Goal: Information Seeking & Learning: Find specific fact

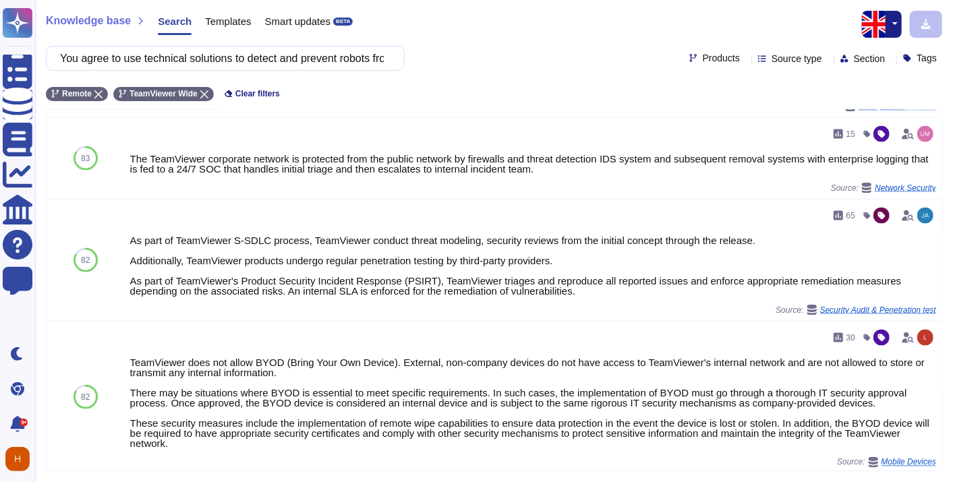
type input "[EXIG 47] Remote access security You agree to comply with FDJ security requirem…"
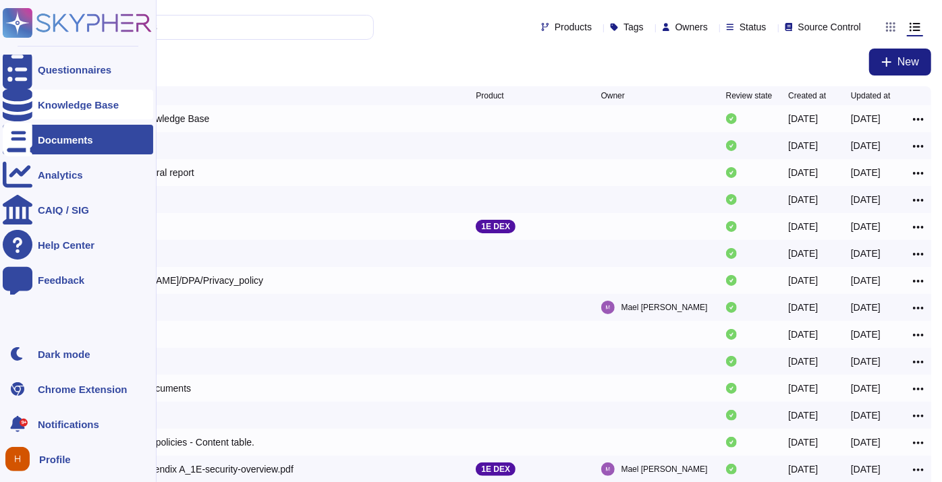
click at [91, 104] on div "Knowledge Base" at bounding box center [78, 105] width 81 height 10
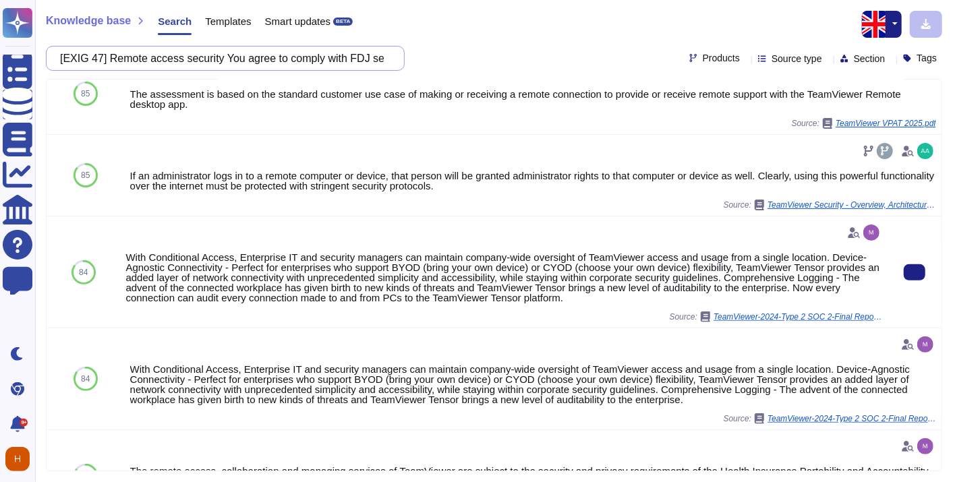
scroll to position [183, 0]
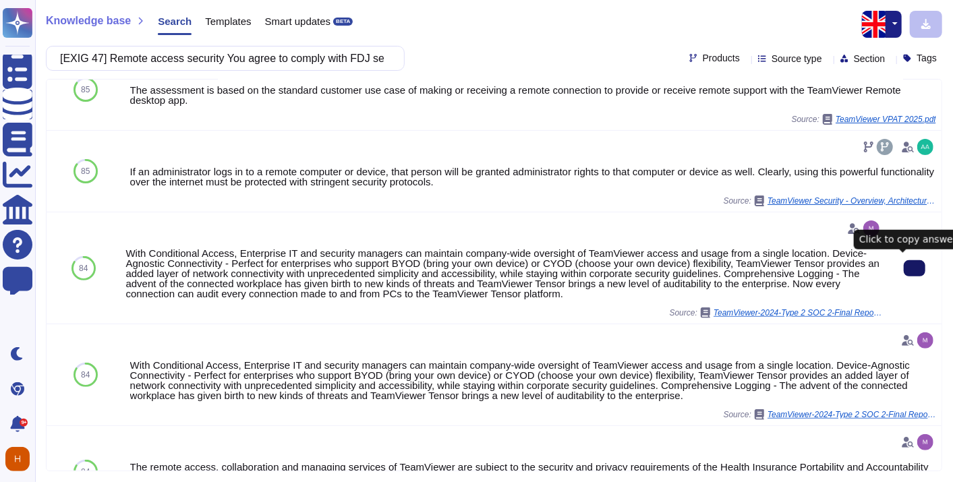
click at [915, 269] on icon at bounding box center [915, 269] width 0 height 0
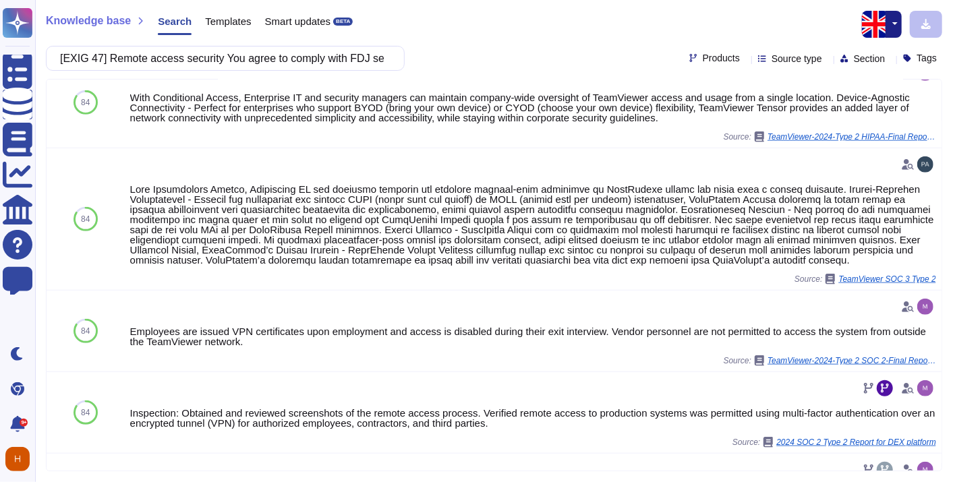
scroll to position [648, 0]
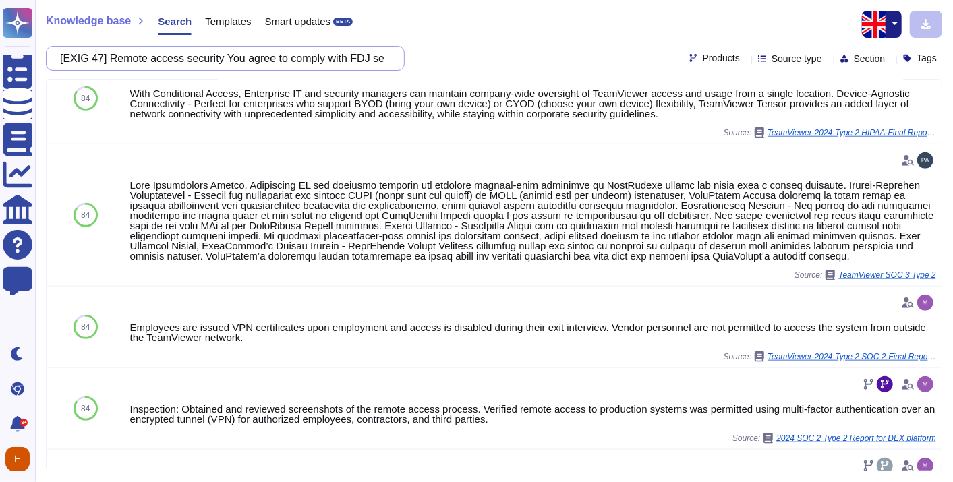
click at [187, 53] on input "[EXIG 47] Remote access security You agree to comply with FDJ security requirem…" at bounding box center [221, 59] width 337 height 24
paste input "You authorise FDJ to monitor the response time and availability of the service …"
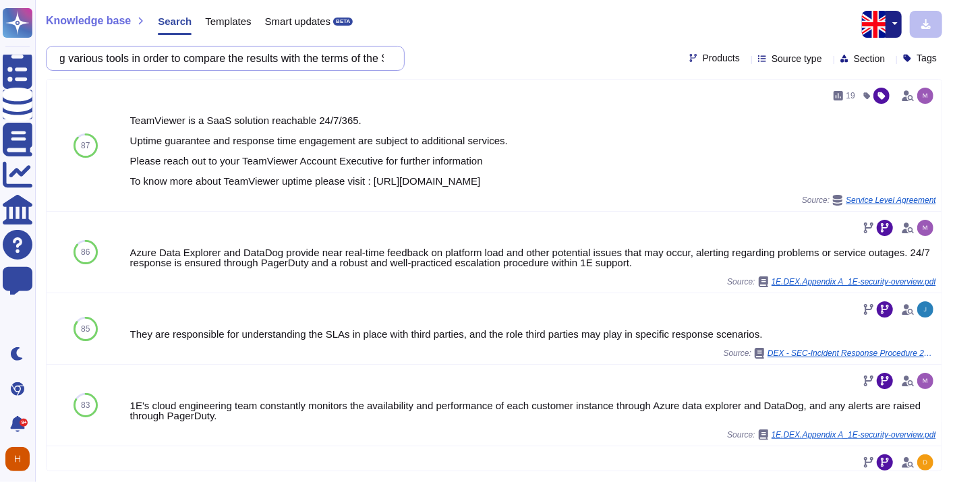
scroll to position [0, 0]
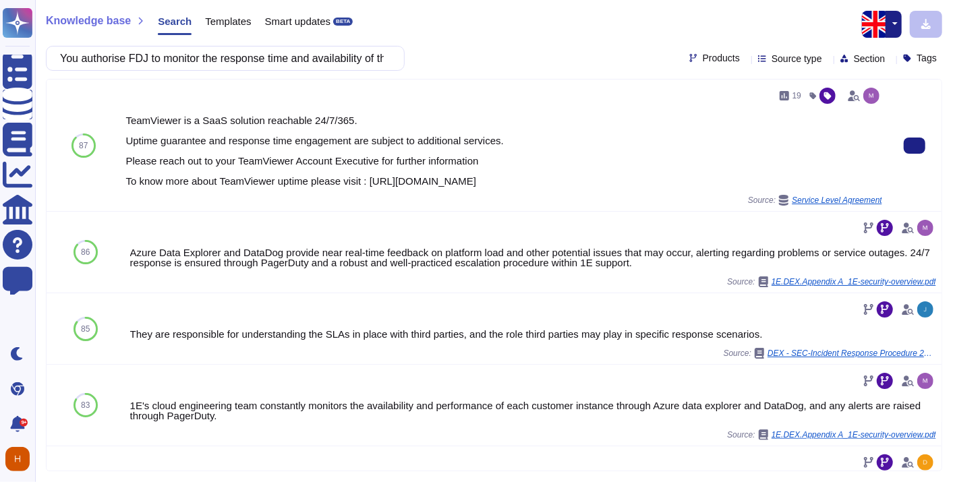
drag, startPoint x: 115, startPoint y: 117, endPoint x: 553, endPoint y: 187, distance: 443.4
click at [553, 187] on div "87 19 TeamViewer is a SaaS solution reachable 24/7/365. Uptime guarantee and re…" at bounding box center [494, 146] width 895 height 132
copy div "87 19 TeamViewer is a SaaS solution reachable 24/7/365. Uptime guarantee and re…"
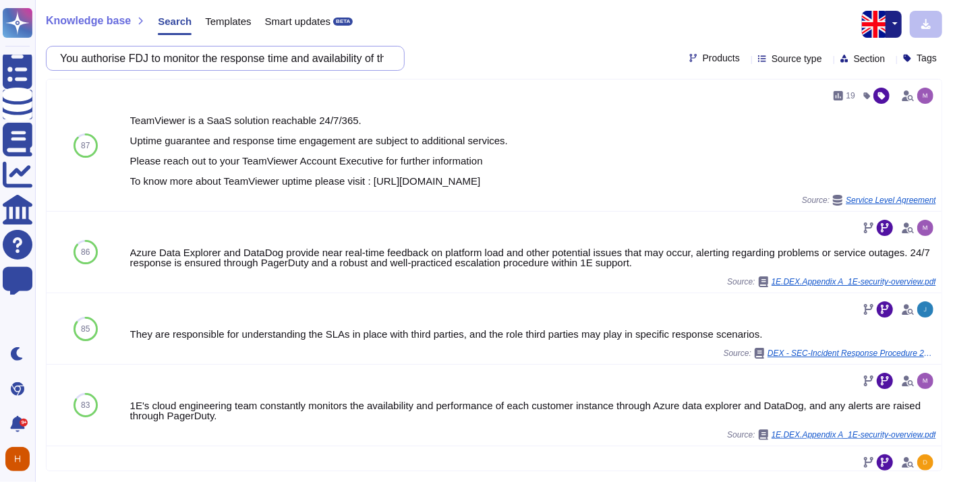
click at [269, 68] on input "You authorise FDJ to monitor the response time and availability of the service …" at bounding box center [221, 59] width 337 height 24
paste input "gree to formalise and implement a secure development policy."
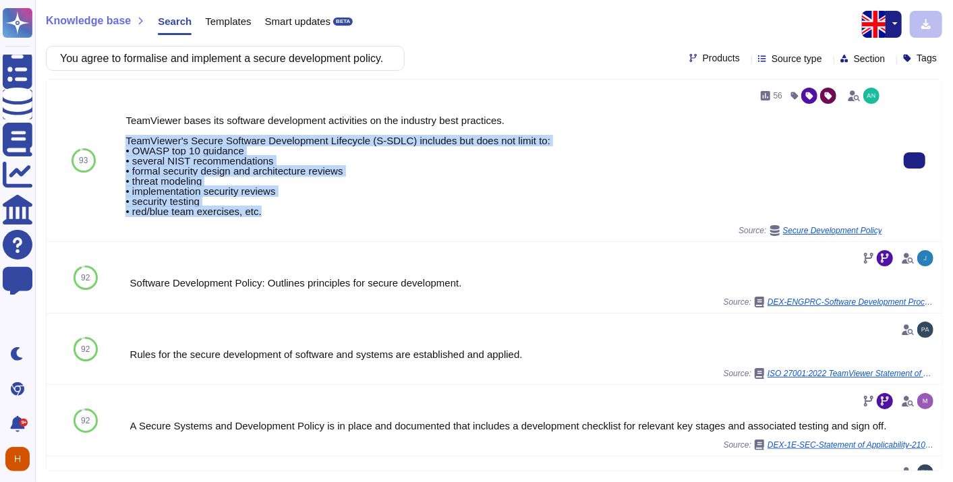
drag, startPoint x: 283, startPoint y: 212, endPoint x: 121, endPoint y: 143, distance: 176.5
click at [121, 143] on div "56 TeamViewer bases its software development activities on the industry best pr…" at bounding box center [504, 161] width 768 height 162
copy div "TeamViewer's Secure Software Development Lifecycle (S-SDLC) includes but does n…"
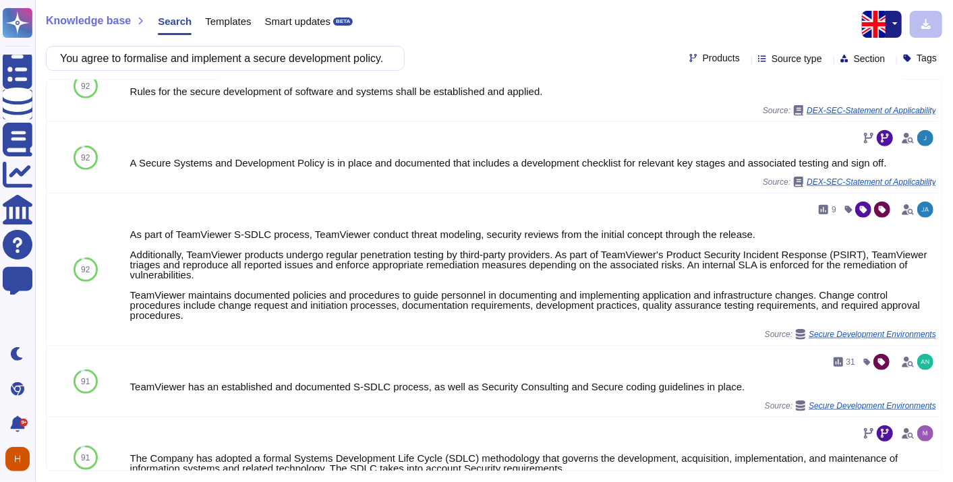
scroll to position [540, 0]
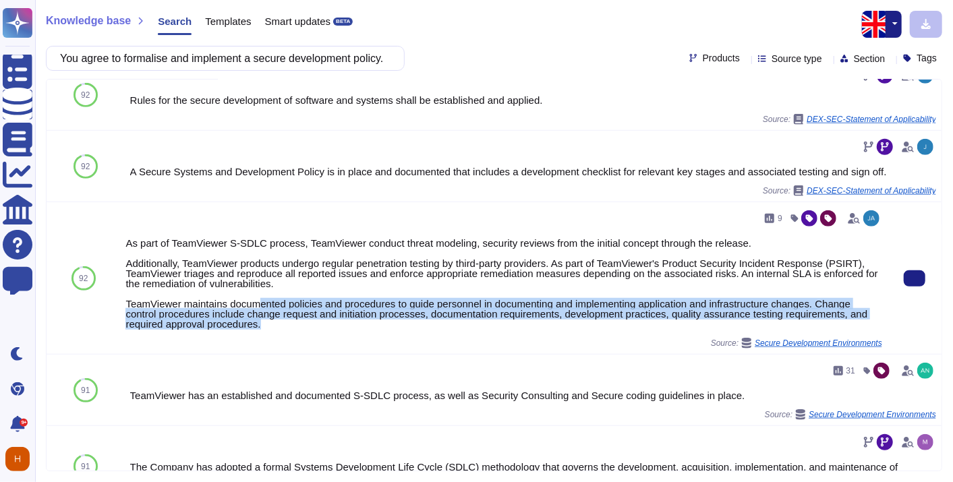
drag, startPoint x: 305, startPoint y: 324, endPoint x: 256, endPoint y: 307, distance: 51.6
click at [256, 307] on div "As part of TeamViewer S-SDLC process, TeamViewer conduct threat modeling, secur…" at bounding box center [503, 283] width 757 height 91
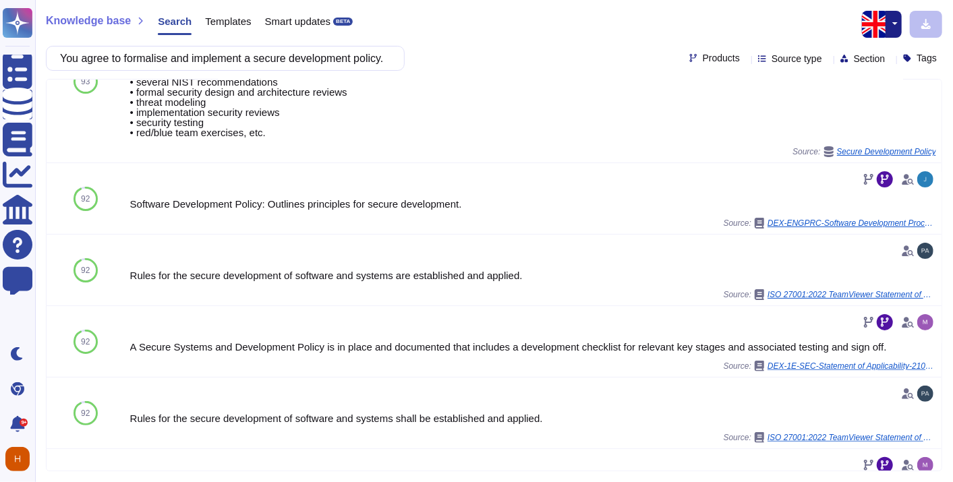
scroll to position [0, 0]
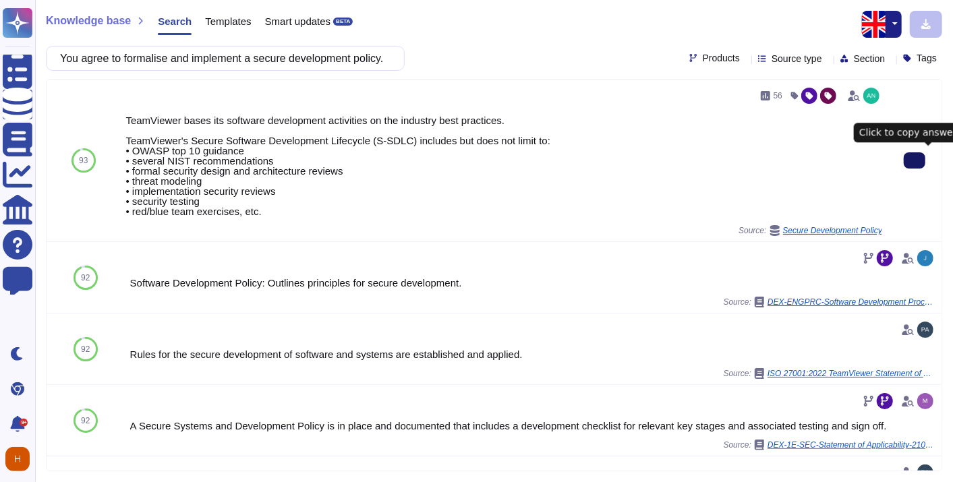
click at [911, 165] on button at bounding box center [915, 160] width 22 height 16
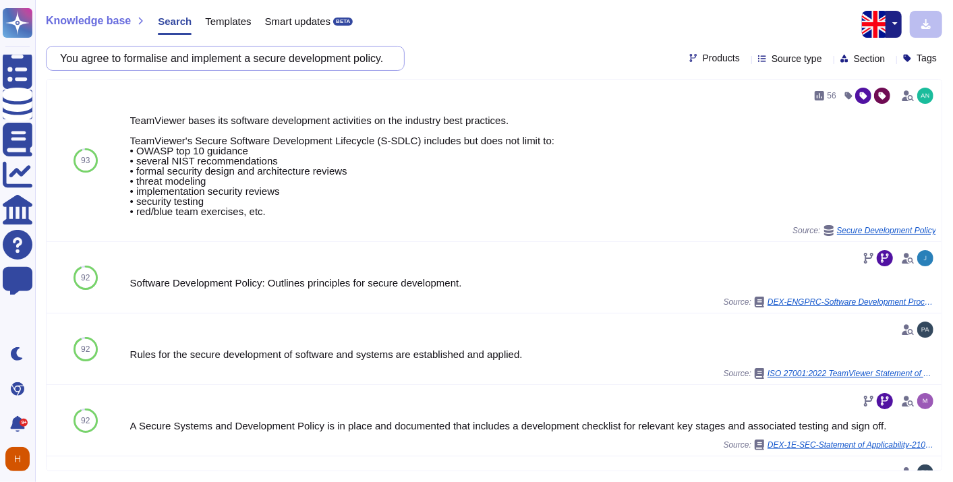
click at [300, 63] on input "You agree to formalise and implement a secure development policy." at bounding box center [221, 59] width 337 height 24
paste input "Integration of security into solutions You agree to formalise and implement a s…"
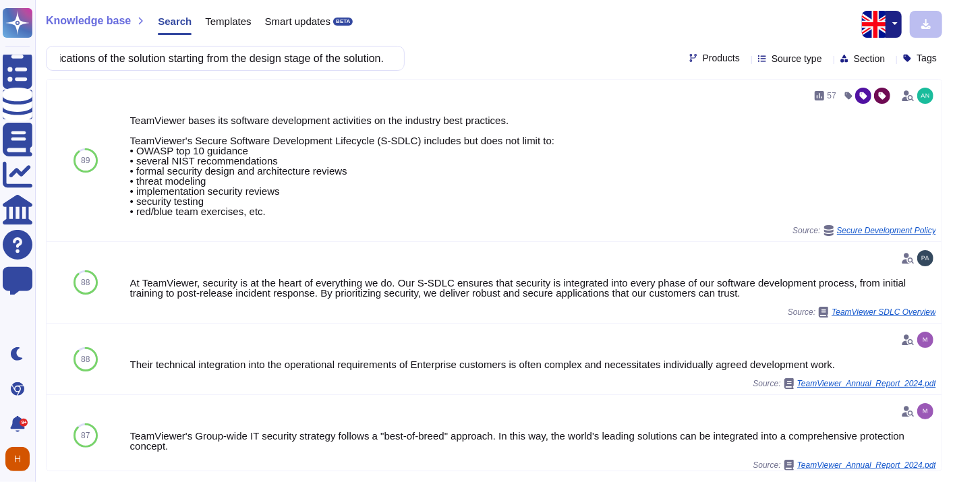
type input "Integration of security into solutions You agree to formalise and implement a s…"
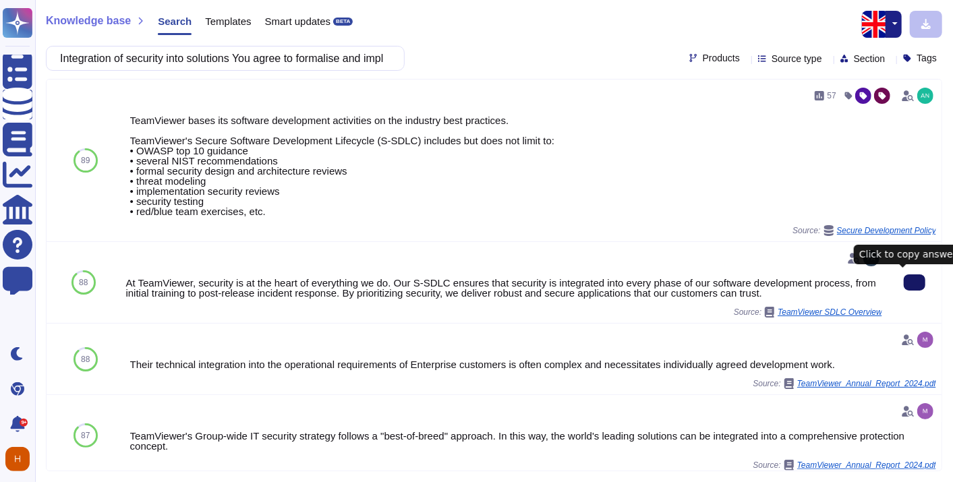
click at [915, 283] on icon at bounding box center [915, 283] width 0 height 0
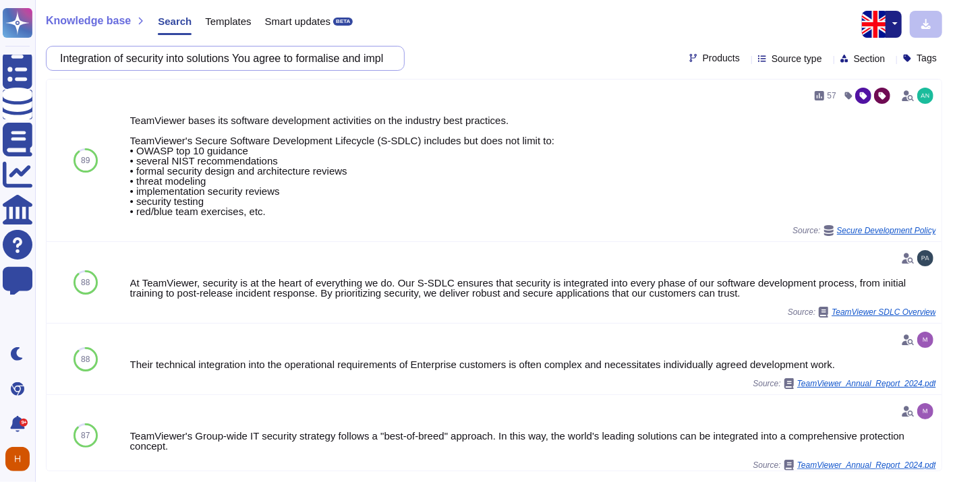
click at [295, 63] on input "Integration of security into solutions You agree to formalise and implement a s…" at bounding box center [221, 59] width 337 height 24
paste input "Training teams in development standards and best practices You agree to train d…"
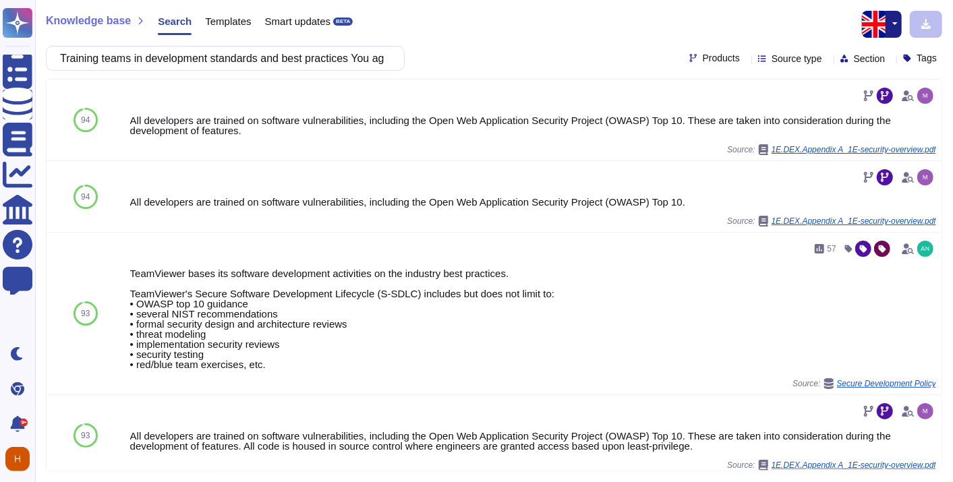
click at [327, 72] on div "Knowledge base Search Templates Smart updates BETA Training teams in developmen…" at bounding box center [494, 241] width 918 height 482
click at [332, 62] on input "Training teams in development standards and best practices You agree to train d…" at bounding box center [221, 59] width 337 height 24
paste input "You are responsible for protecting the source code with integrity and, if neces…"
click at [332, 62] on input "Training teams in development standards and best practices You agree to train d…" at bounding box center [221, 59] width 337 height 24
type input "You are responsible for protecting the source code with integrity and, if neces…"
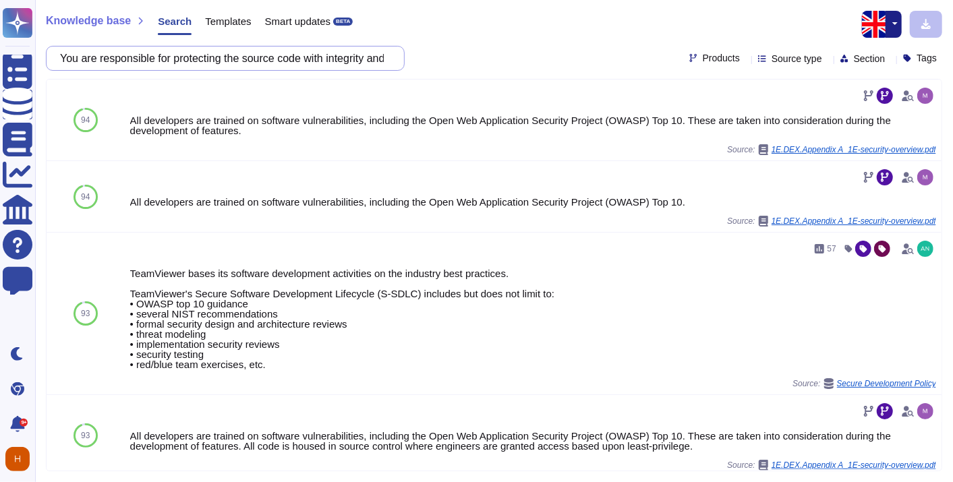
scroll to position [0, 1015]
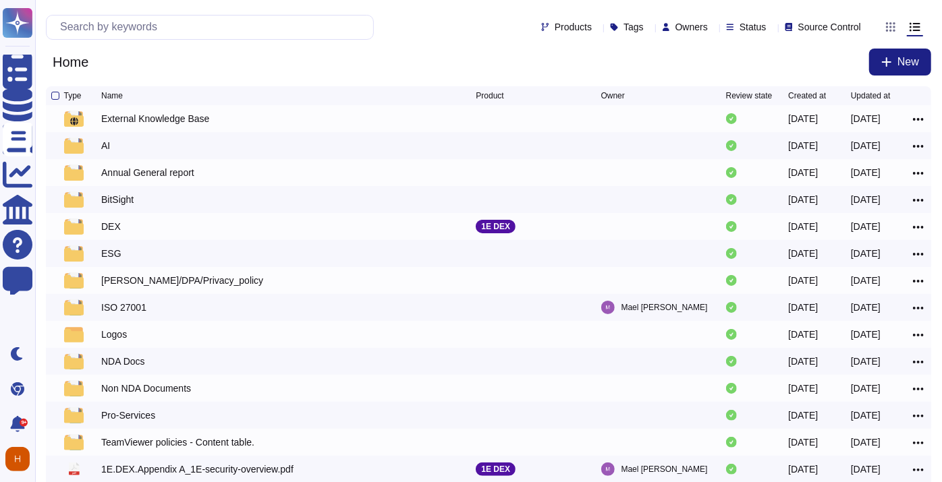
click at [179, 39] on div "Products Tags Owners Status Source Control" at bounding box center [488, 27] width 885 height 32
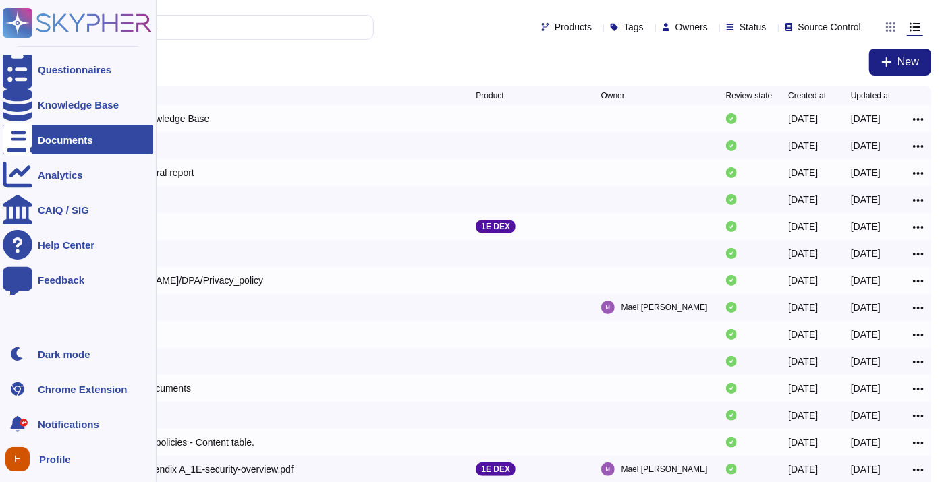
click at [21, 141] on icon at bounding box center [18, 140] width 30 height 34
click at [112, 102] on div "Knowledge Base" at bounding box center [78, 105] width 81 height 10
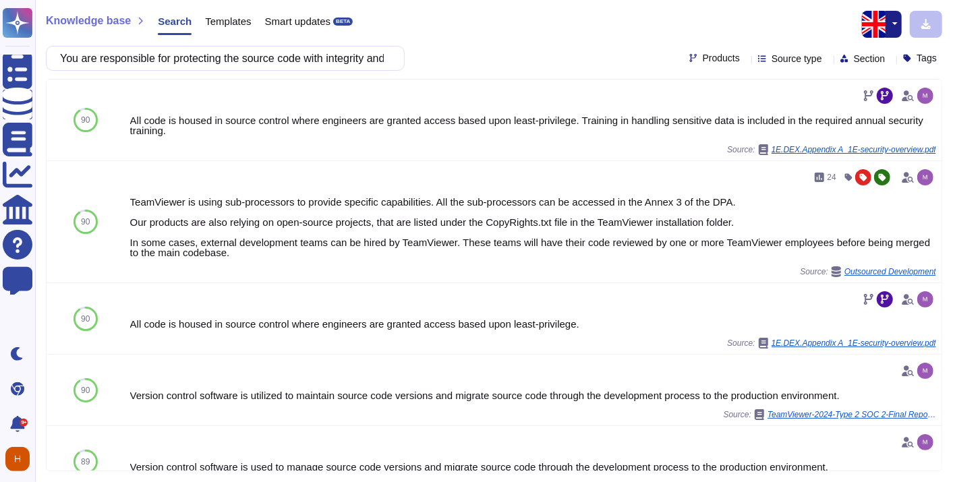
scroll to position [0, 1015]
click at [772, 58] on span "Source type" at bounding box center [797, 58] width 51 height 9
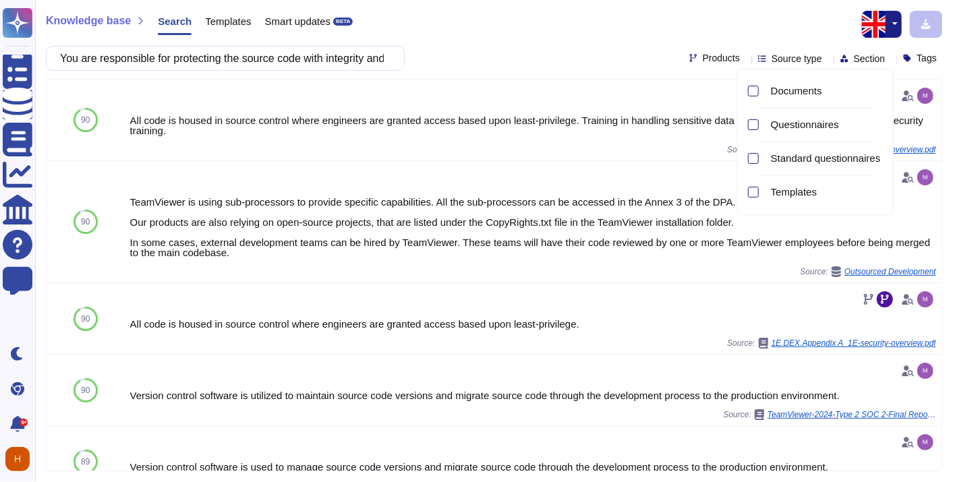
click at [758, 58] on div "Source type" at bounding box center [792, 58] width 69 height 10
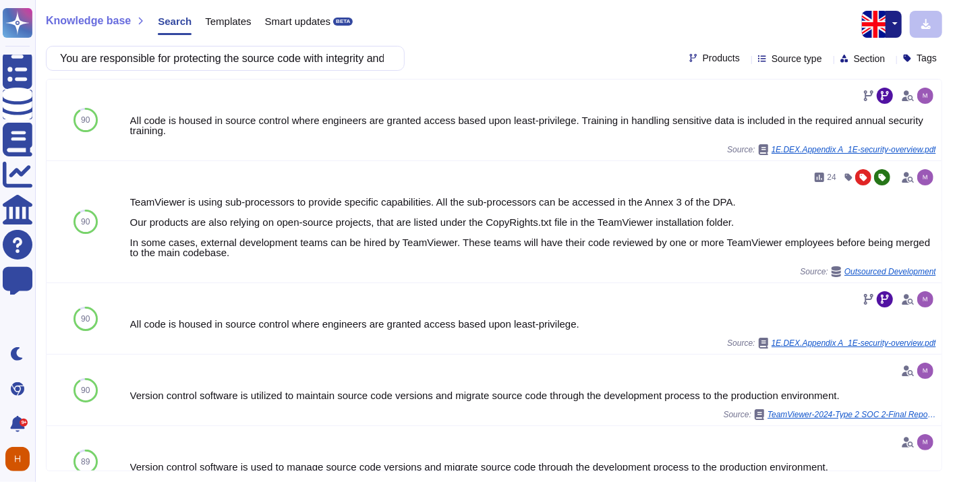
click at [709, 58] on span "Products" at bounding box center [721, 57] width 37 height 9
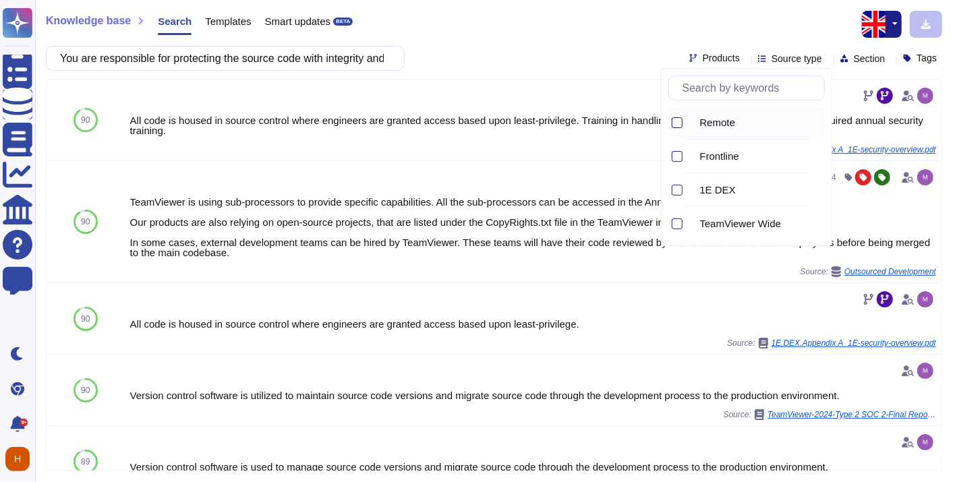
click at [675, 124] on div at bounding box center [677, 122] width 11 height 11
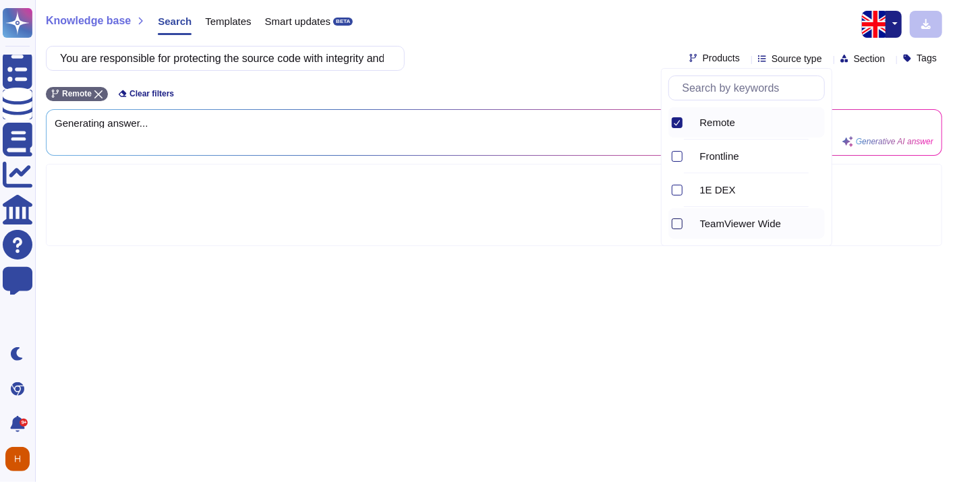
click at [677, 219] on div at bounding box center [677, 224] width 11 height 11
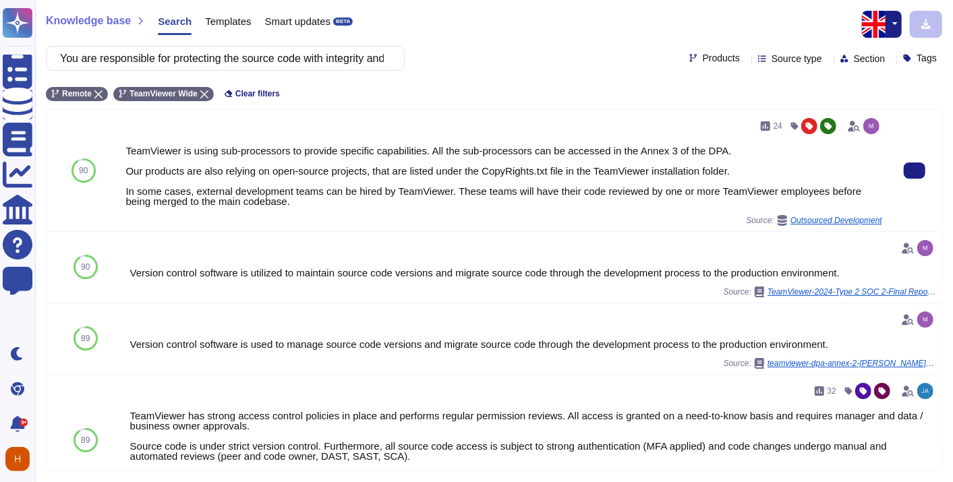
click at [455, 200] on div "TeamViewer is using sub-processors to provide specific capabilities. All the su…" at bounding box center [503, 176] width 757 height 61
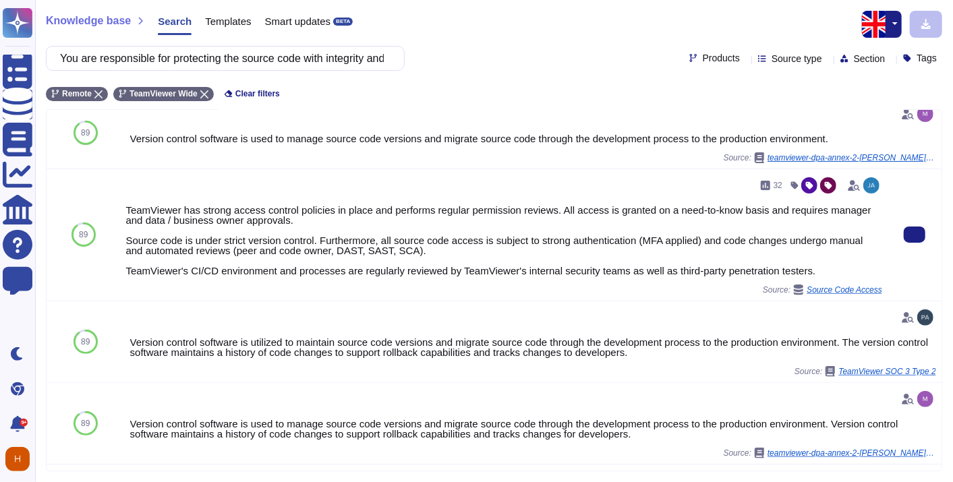
scroll to position [209, 0]
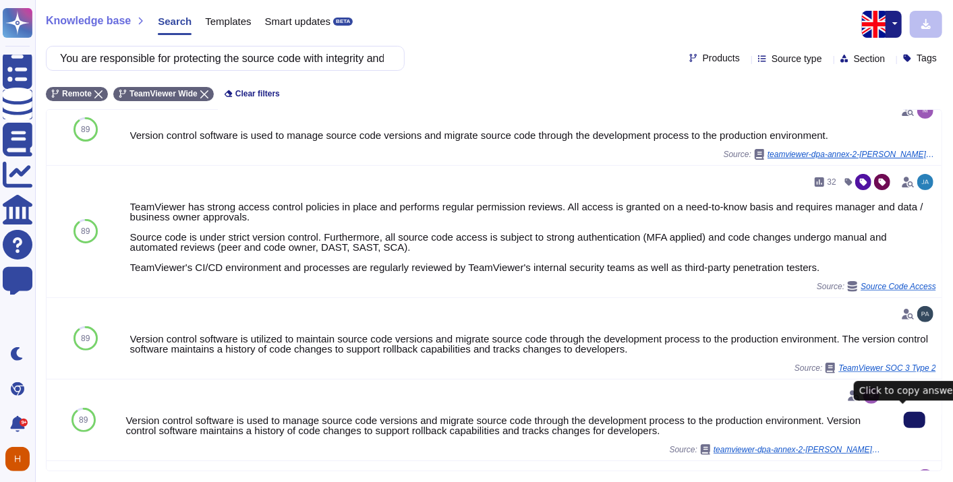
click at [913, 414] on button at bounding box center [915, 420] width 22 height 16
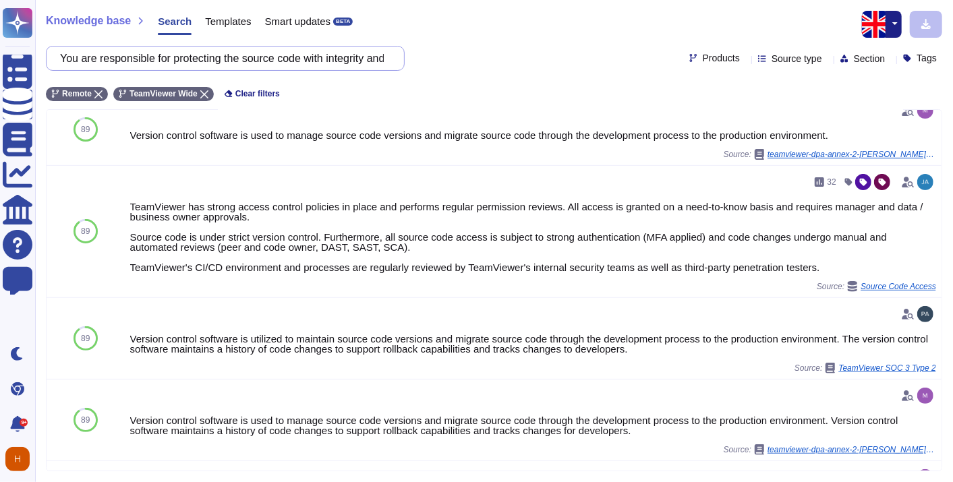
click at [318, 61] on input "You are responsible for protecting the source code with integrity and, if neces…" at bounding box center [221, 59] width 337 height 24
paste input "Controlled use of third-party libraries The use of third-party libraries in a p…"
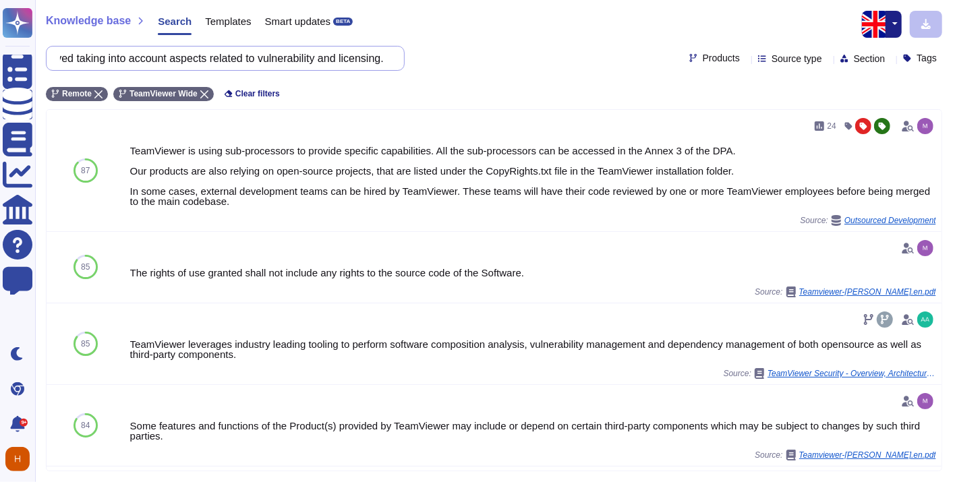
type input "Controlled use of third-party libraries The use of third-party libraries in a p…"
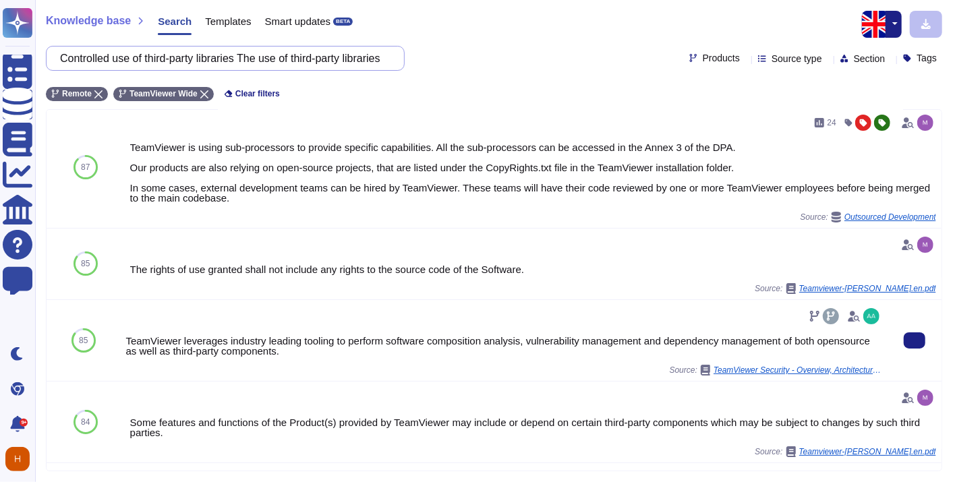
scroll to position [3, 0]
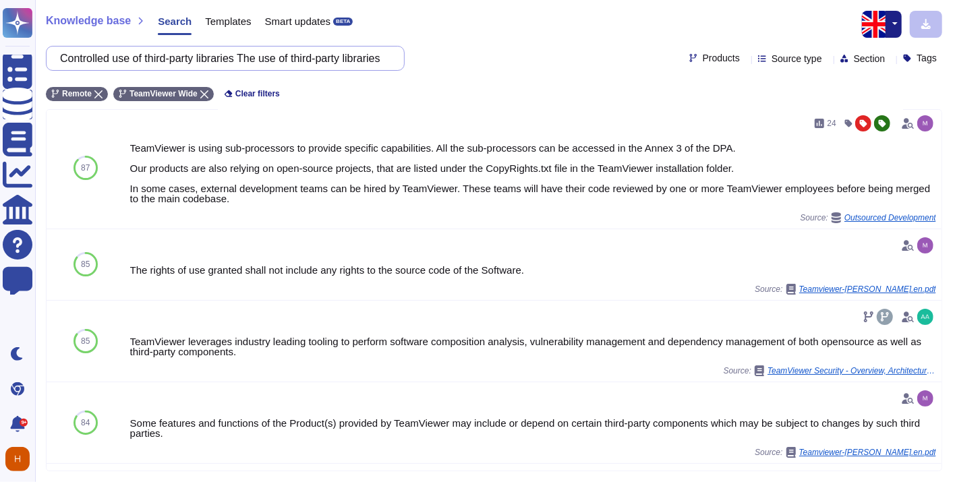
click at [305, 51] on input "Controlled use of third-party libraries The use of third-party libraries in a p…" at bounding box center [221, 59] width 337 height 24
paste input "A version management procedure must be formalised. In particular, the procedure…"
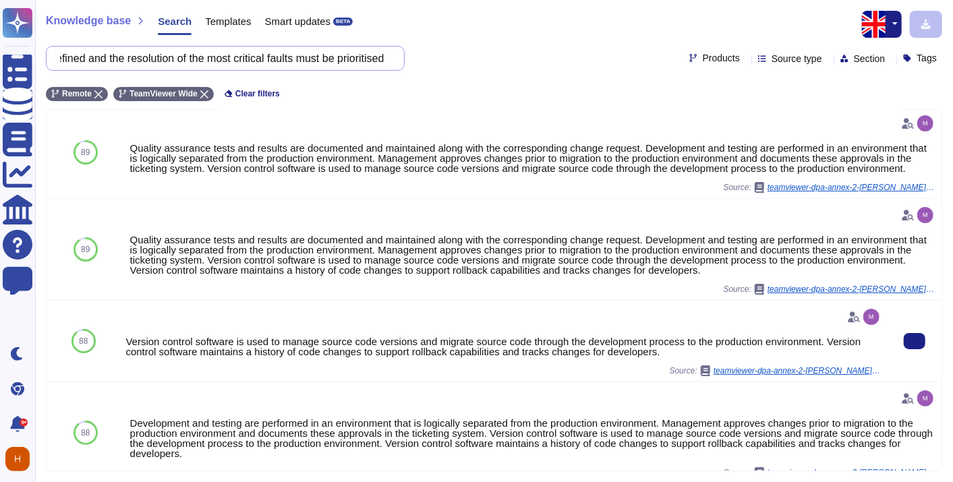
scroll to position [84, 0]
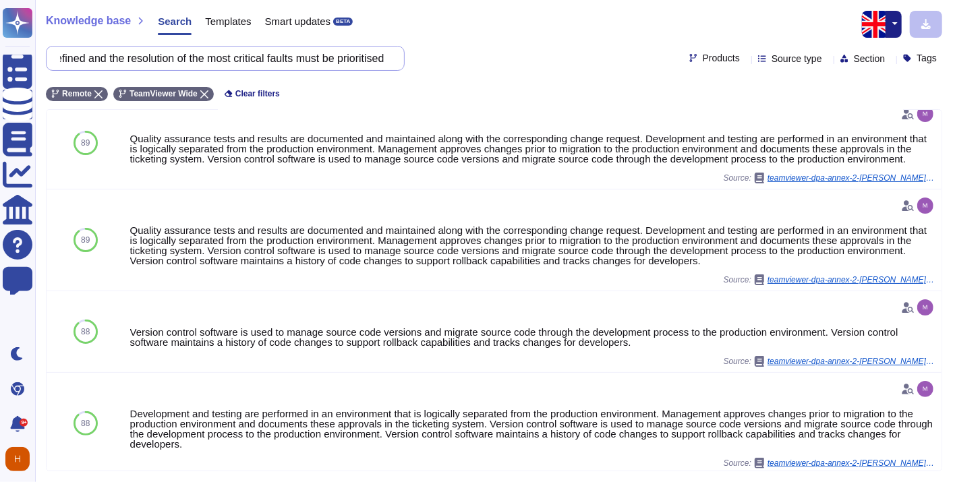
type input "A version management procedure must be formalised. In particular, the procedure…"
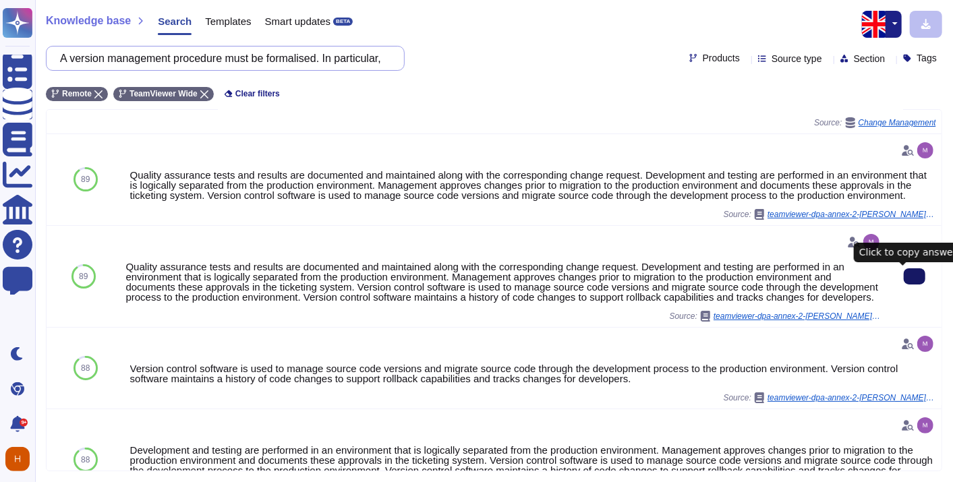
scroll to position [0, 0]
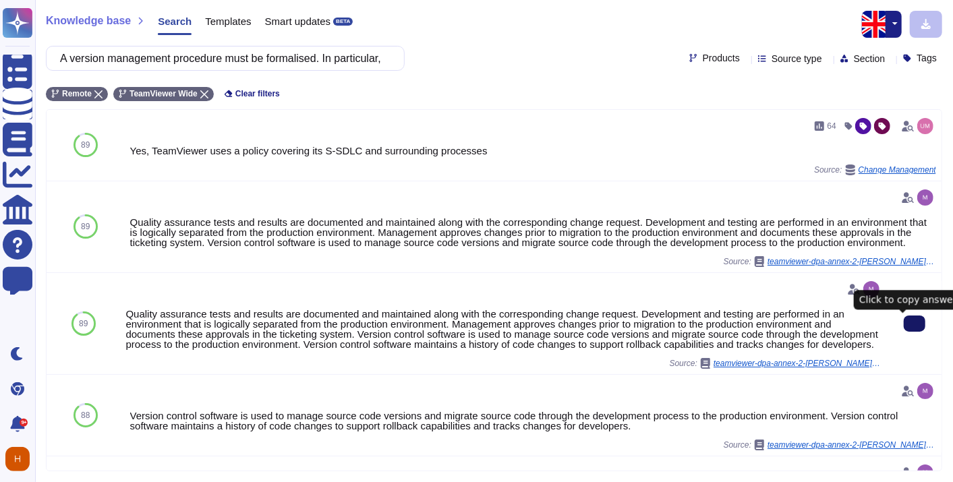
click at [916, 325] on button at bounding box center [915, 324] width 22 height 16
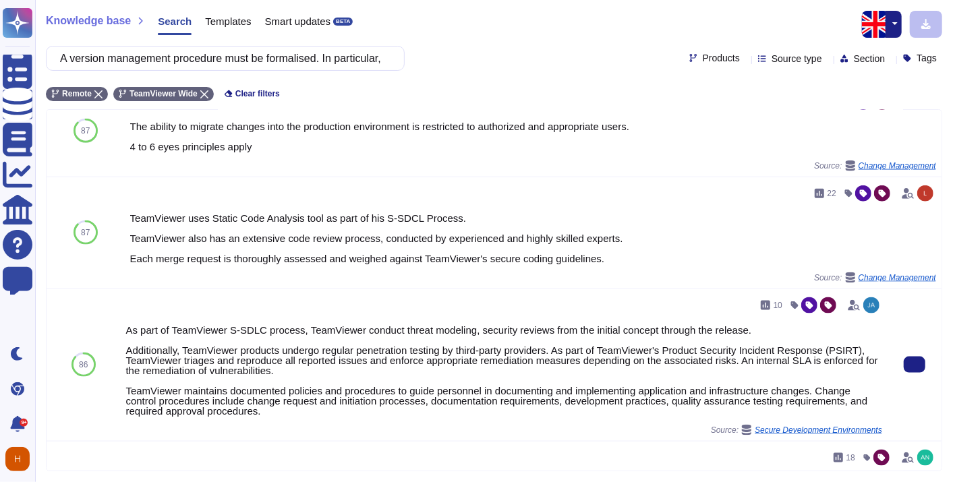
scroll to position [1012, 0]
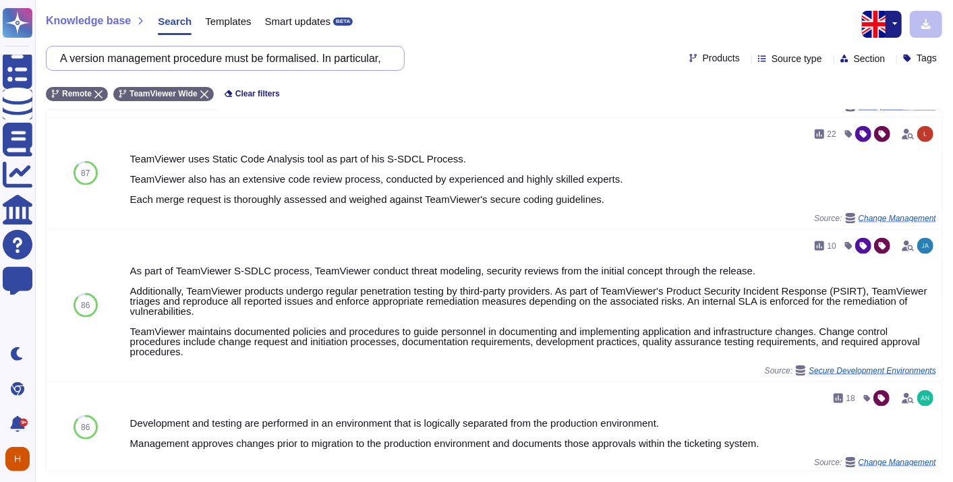
click at [246, 64] on input "A version management procedure must be formalised. In particular, the procedure…" at bounding box center [221, 59] width 337 height 24
paste input "] Execution Privilege The solution must not be executed with privileges greater…"
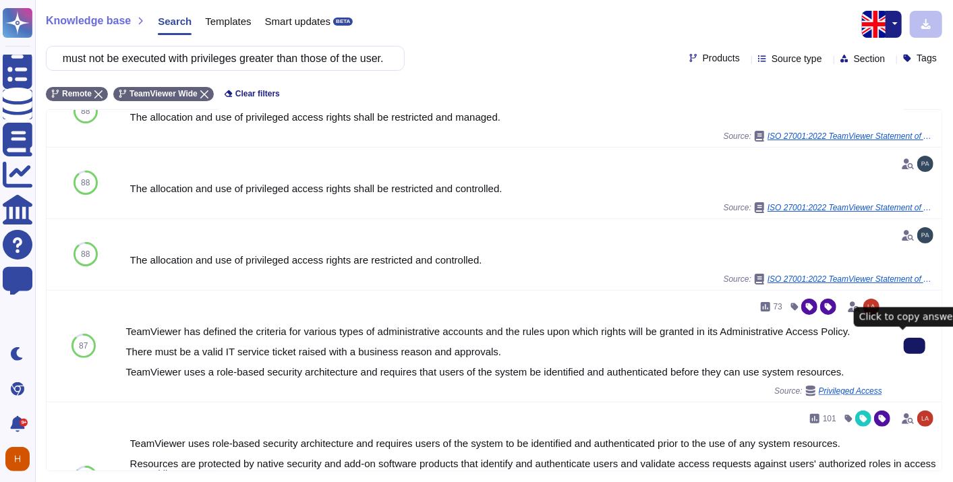
scroll to position [0, 0]
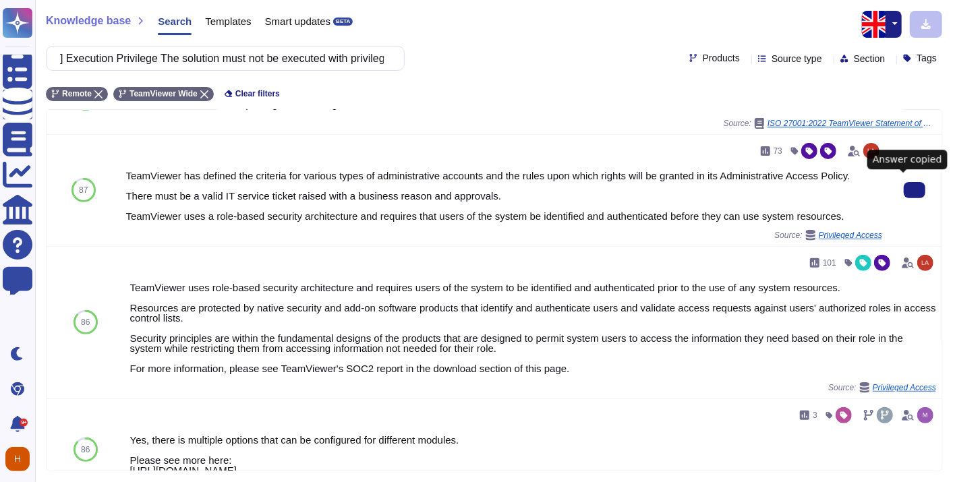
scroll to position [283, 0]
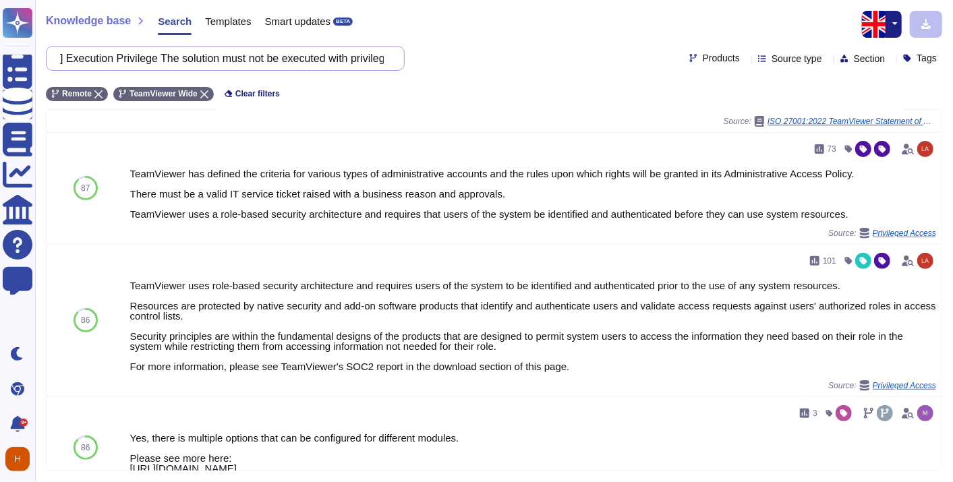
click at [310, 57] on input "] Execution Privilege The solution must not be executed with privileges greater…" at bounding box center [221, 59] width 337 height 24
paste input "The development teams implement the necessary measures so that the application …"
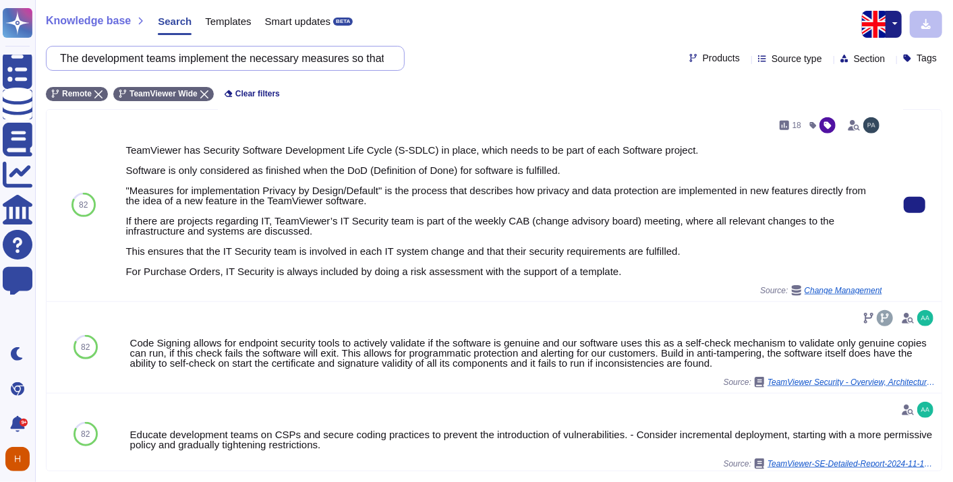
scroll to position [683, 0]
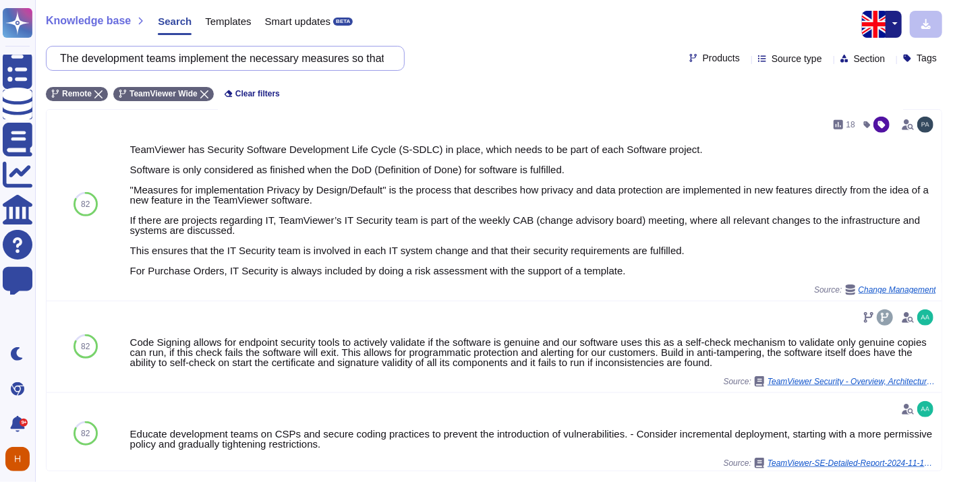
click at [222, 61] on input "The development teams implement the necessary measures so that the application …" at bounding box center [221, 59] width 337 height 24
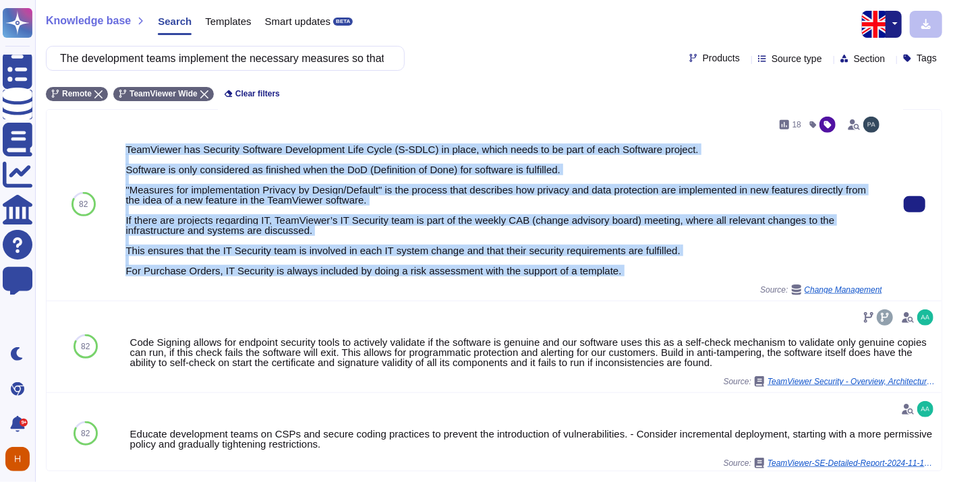
drag, startPoint x: 122, startPoint y: 158, endPoint x: 687, endPoint y: 297, distance: 581.5
click at [687, 297] on div "18 TeamViewer has Security Software Development Life Cycle (S-SDLC) in place, w…" at bounding box center [504, 205] width 768 height 192
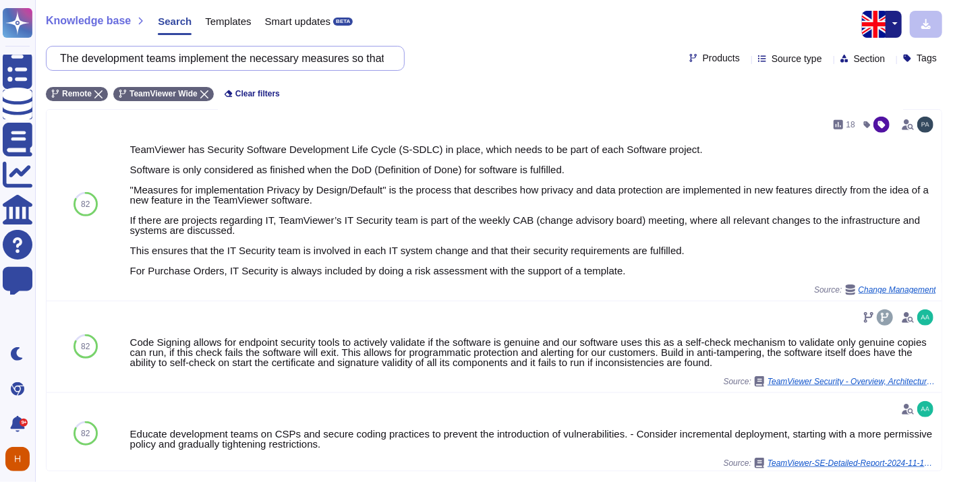
click at [208, 60] on input "The development teams implement the necessary measures so that the application …" at bounding box center [221, 59] width 337 height 24
paste input "[EXIG 58] Detection, alert and handling of security incidents You agree to have…"
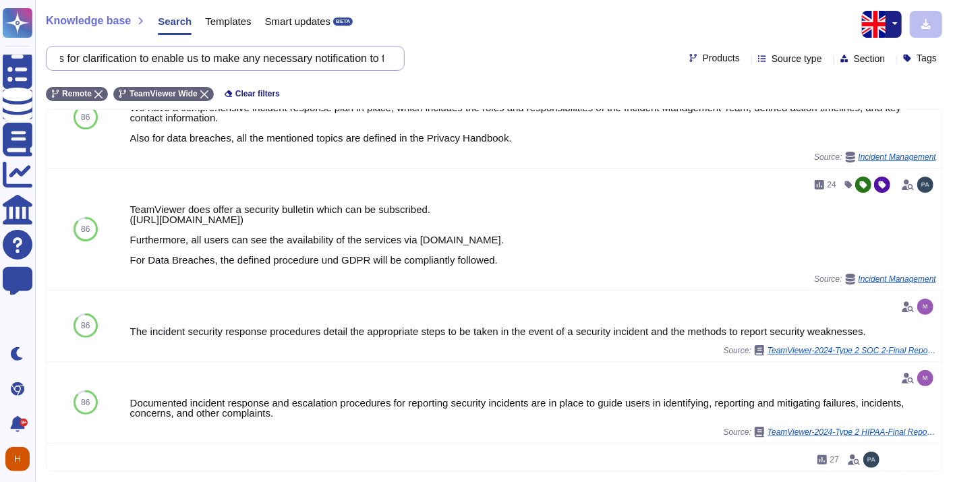
scroll to position [0, 0]
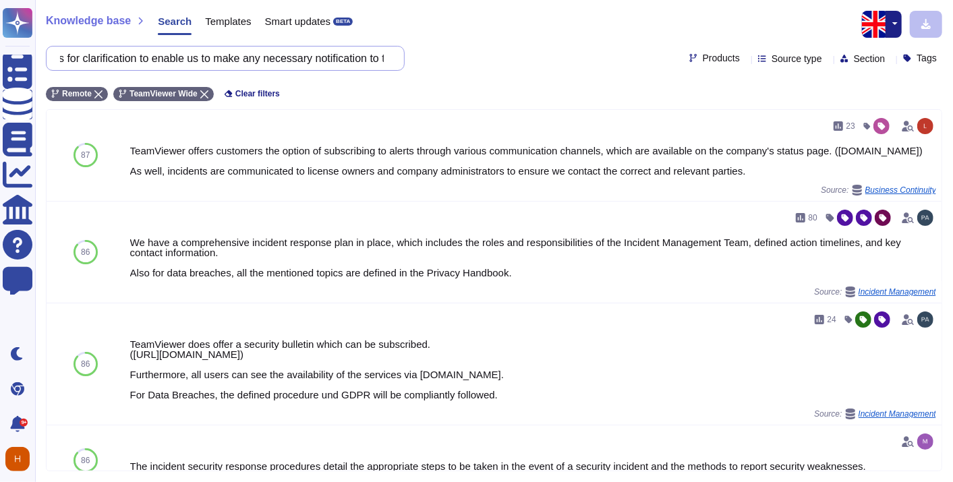
type input "[EXIG 58] Detection, alert and handling of security incidents You agree to have…"
